Goal: Task Accomplishment & Management: Manage account settings

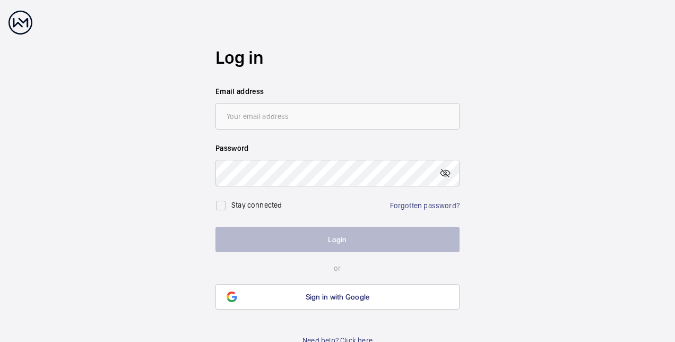
type input "[PERSON_NAME][EMAIL_ADDRESS][PERSON_NAME][DOMAIN_NAME]"
click at [425, 203] on link "Forgotten password?" at bounding box center [424, 205] width 69 height 8
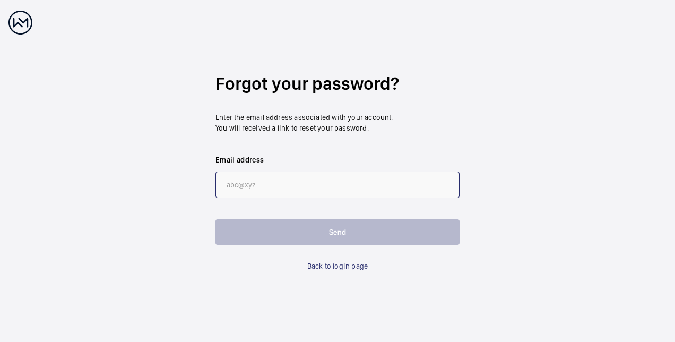
click at [306, 184] on input "email" at bounding box center [337, 184] width 244 height 27
type input "vincent.alvis@nhg.org.uk"
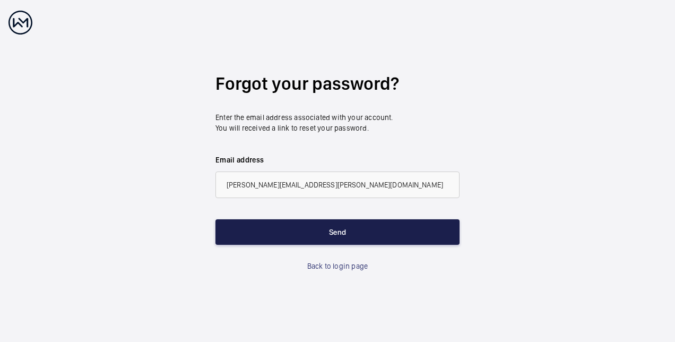
click at [298, 226] on button "Send" at bounding box center [337, 231] width 244 height 25
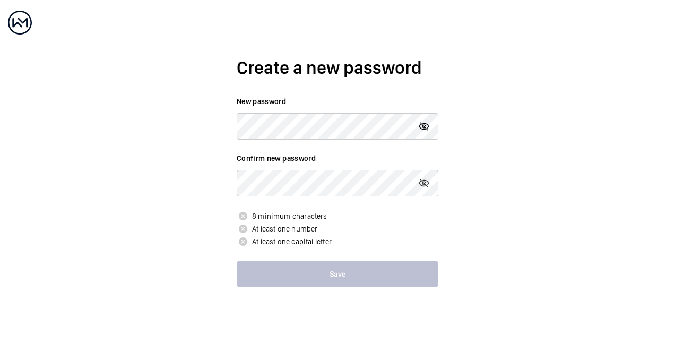
click at [422, 126] on mat-icon at bounding box center [423, 126] width 13 height 13
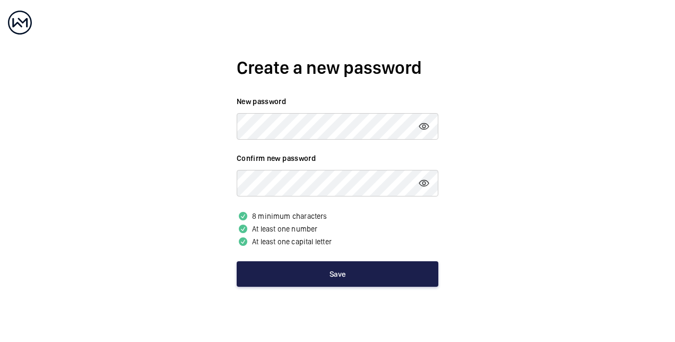
click at [335, 275] on button "Save" at bounding box center [338, 273] width 202 height 25
